Goal: Information Seeking & Learning: Stay updated

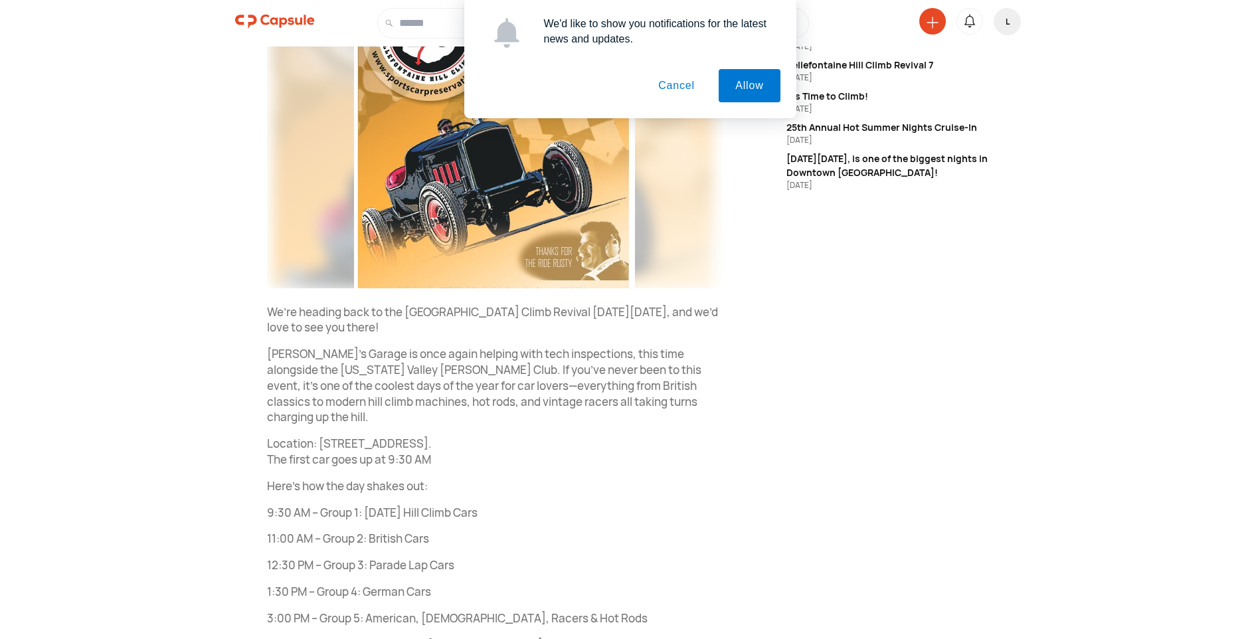
scroll to position [208, 0]
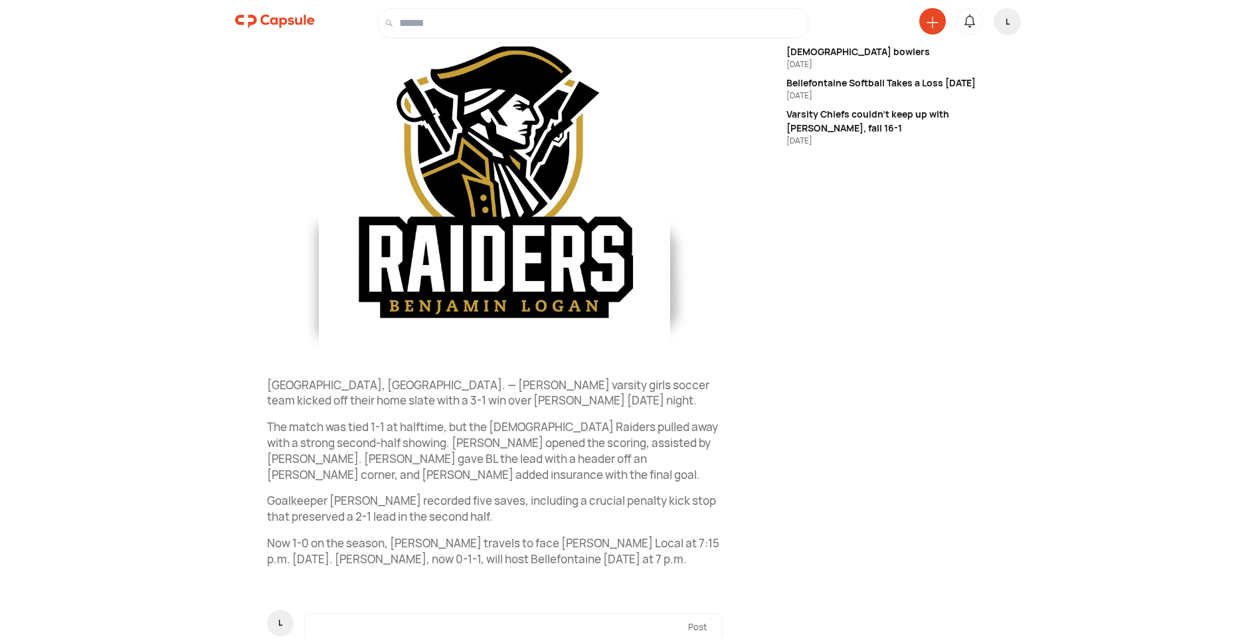
scroll to position [262, 0]
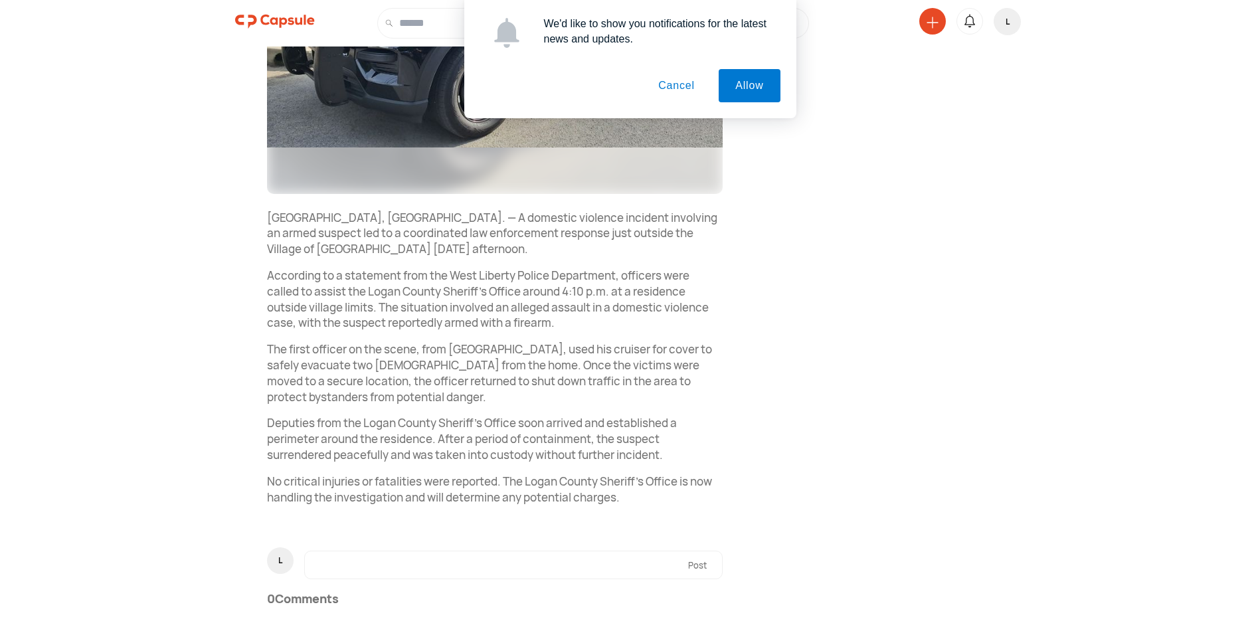
scroll to position [399, 0]
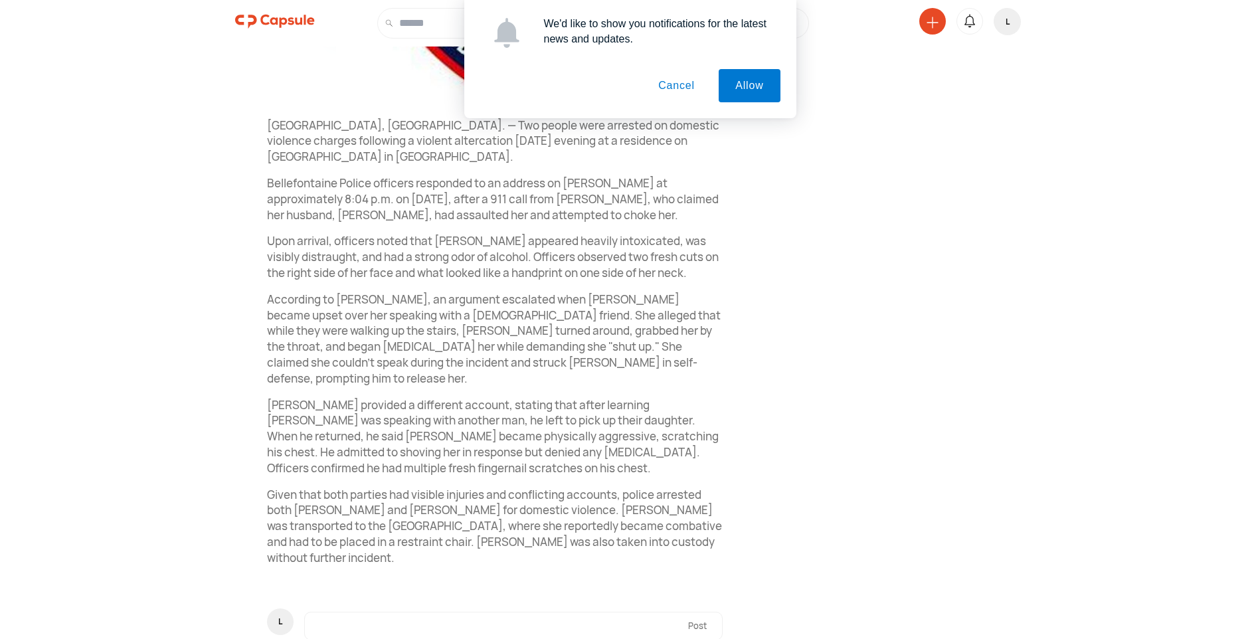
scroll to position [505, 0]
